Goal: Check status: Check status

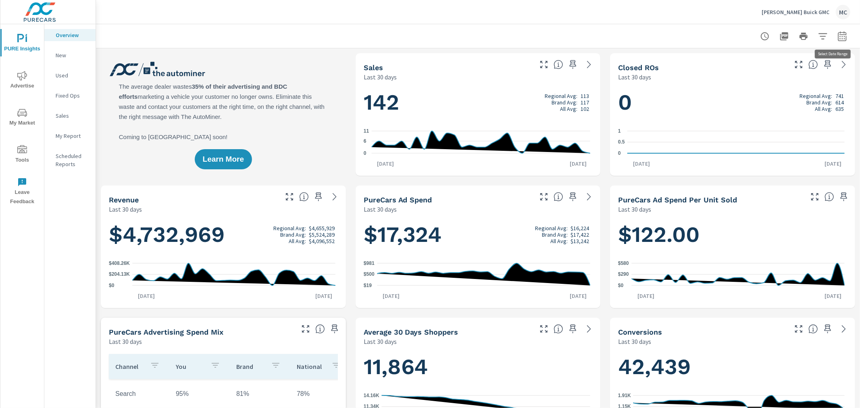
click at [837, 37] on icon "button" at bounding box center [842, 36] width 10 height 10
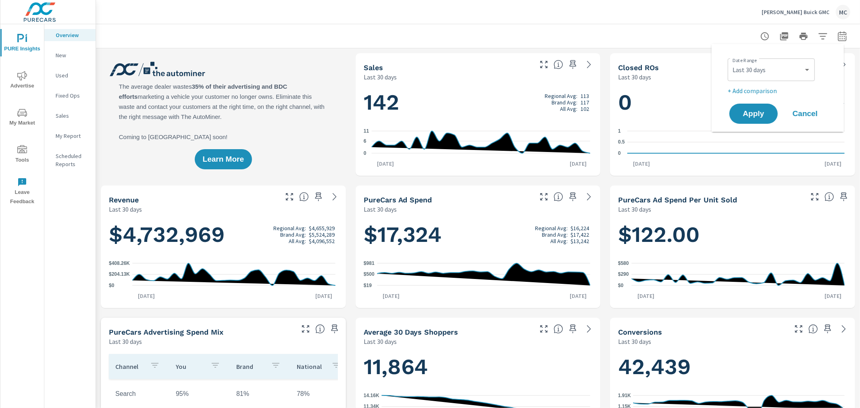
click at [794, 78] on div "Custom [DATE] Last week Last 7 days Last 14 days Last 30 days Last 45 days Last…" at bounding box center [770, 69] width 87 height 23
click at [793, 71] on select "Custom [DATE] Last week Last 7 days Last 14 days Last 30 days Last 45 days Last…" at bounding box center [771, 70] width 81 height 16
click at [731, 62] on select "Custom [DATE] Last week Last 7 days Last 14 days Last 30 days Last 45 days Last…" at bounding box center [771, 70] width 81 height 16
select select "Last month"
click at [755, 110] on span "Apply" at bounding box center [753, 114] width 33 height 8
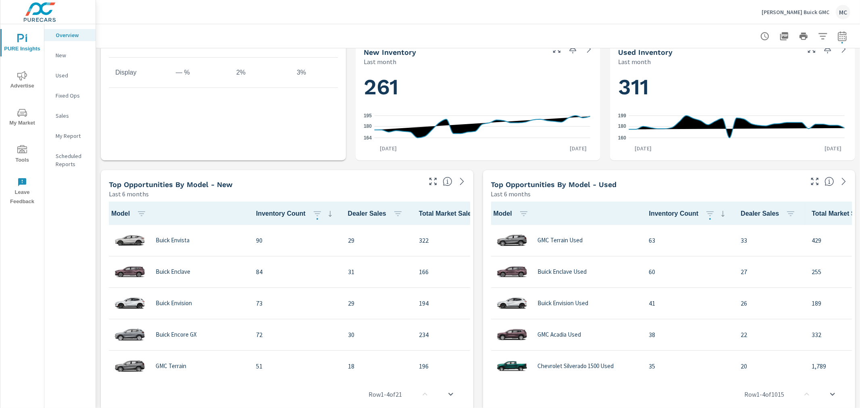
scroll to position [962, 0]
